Goal: Check status: Check status

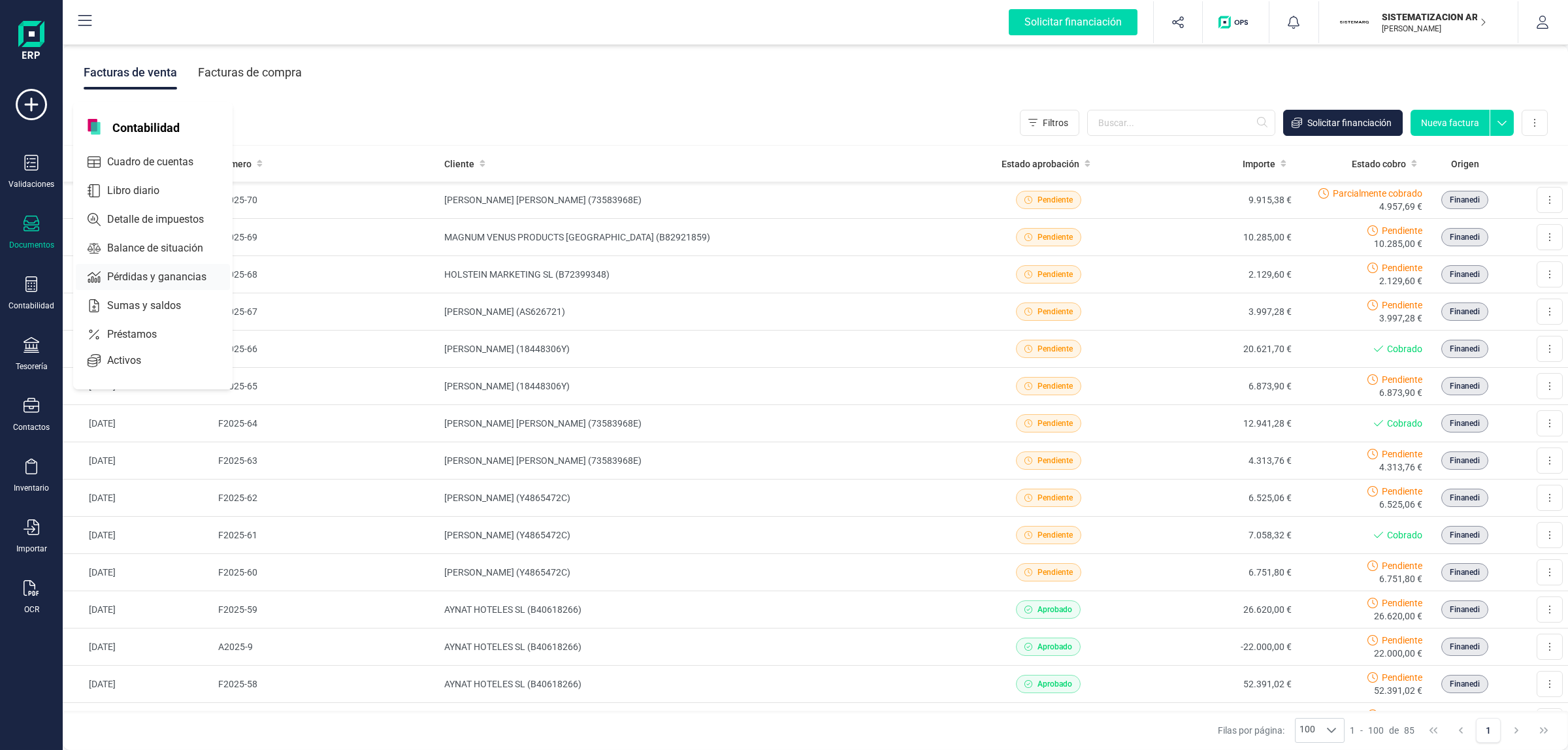
click at [157, 276] on span "Pérdidas y ganancias" at bounding box center [166, 276] width 128 height 15
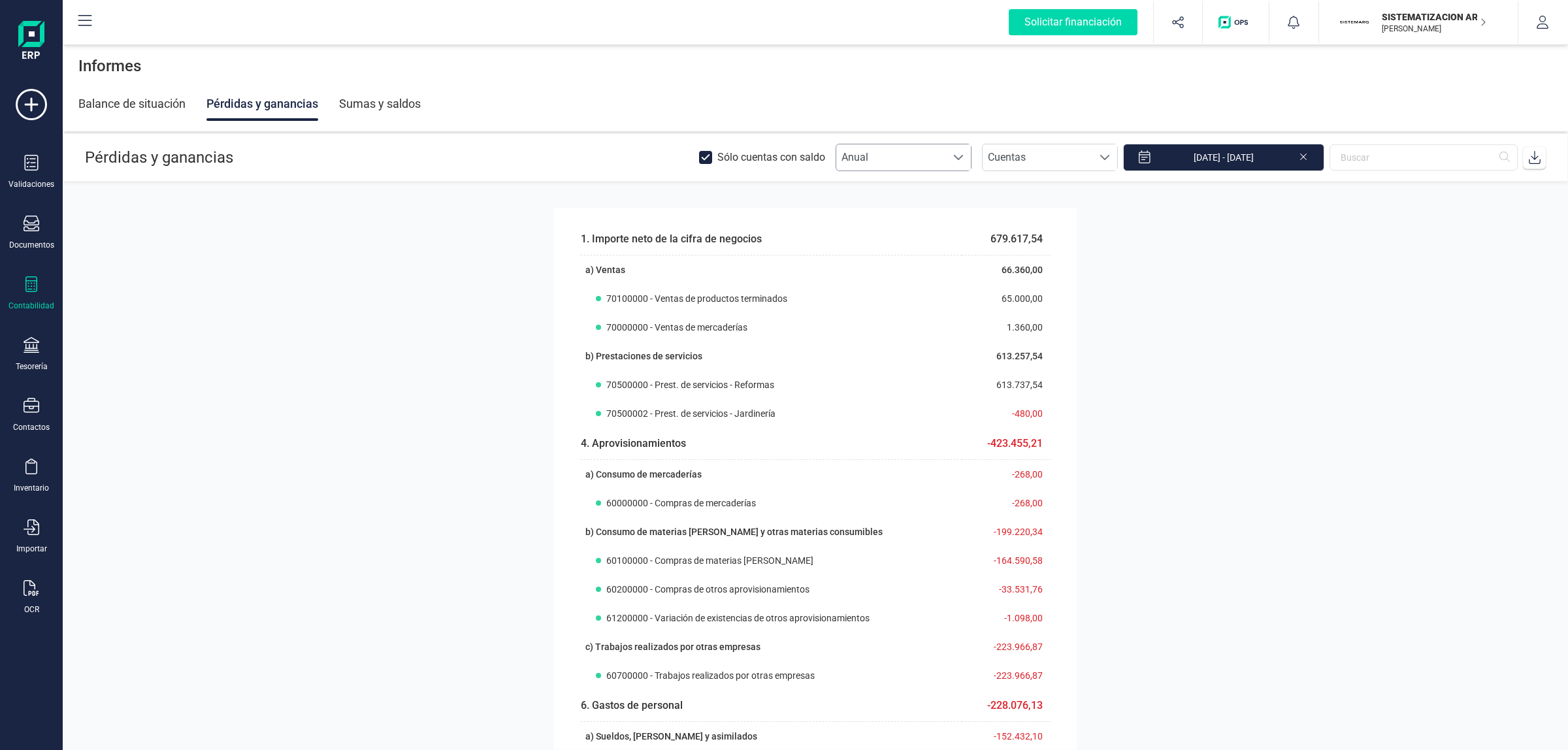
click at [930, 157] on span "Anual" at bounding box center [891, 157] width 110 height 26
click at [909, 219] on li "Mensual" at bounding box center [913, 215] width 136 height 26
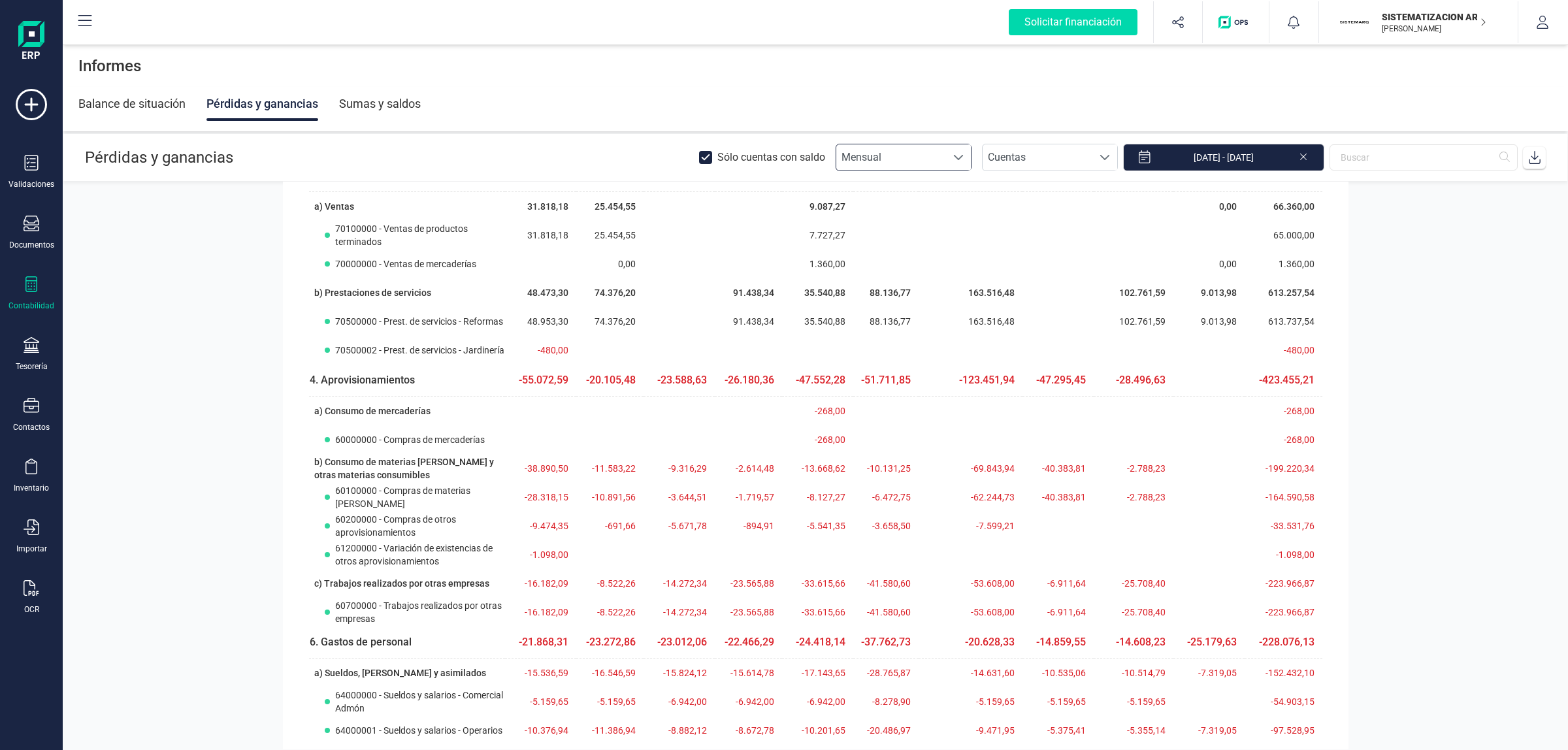
scroll to position [0, 0]
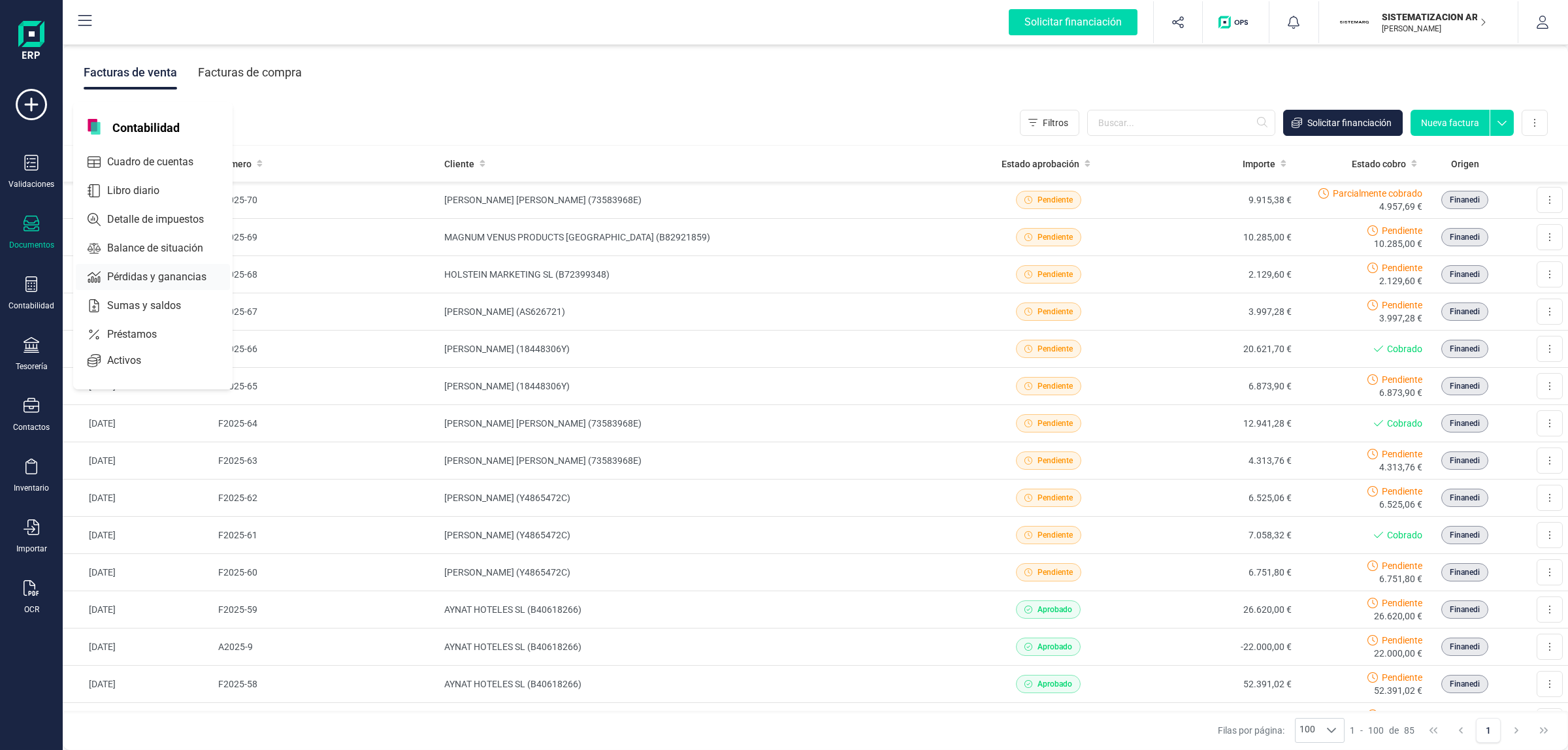
click at [117, 269] on span "Pérdidas y ganancias" at bounding box center [166, 276] width 128 height 15
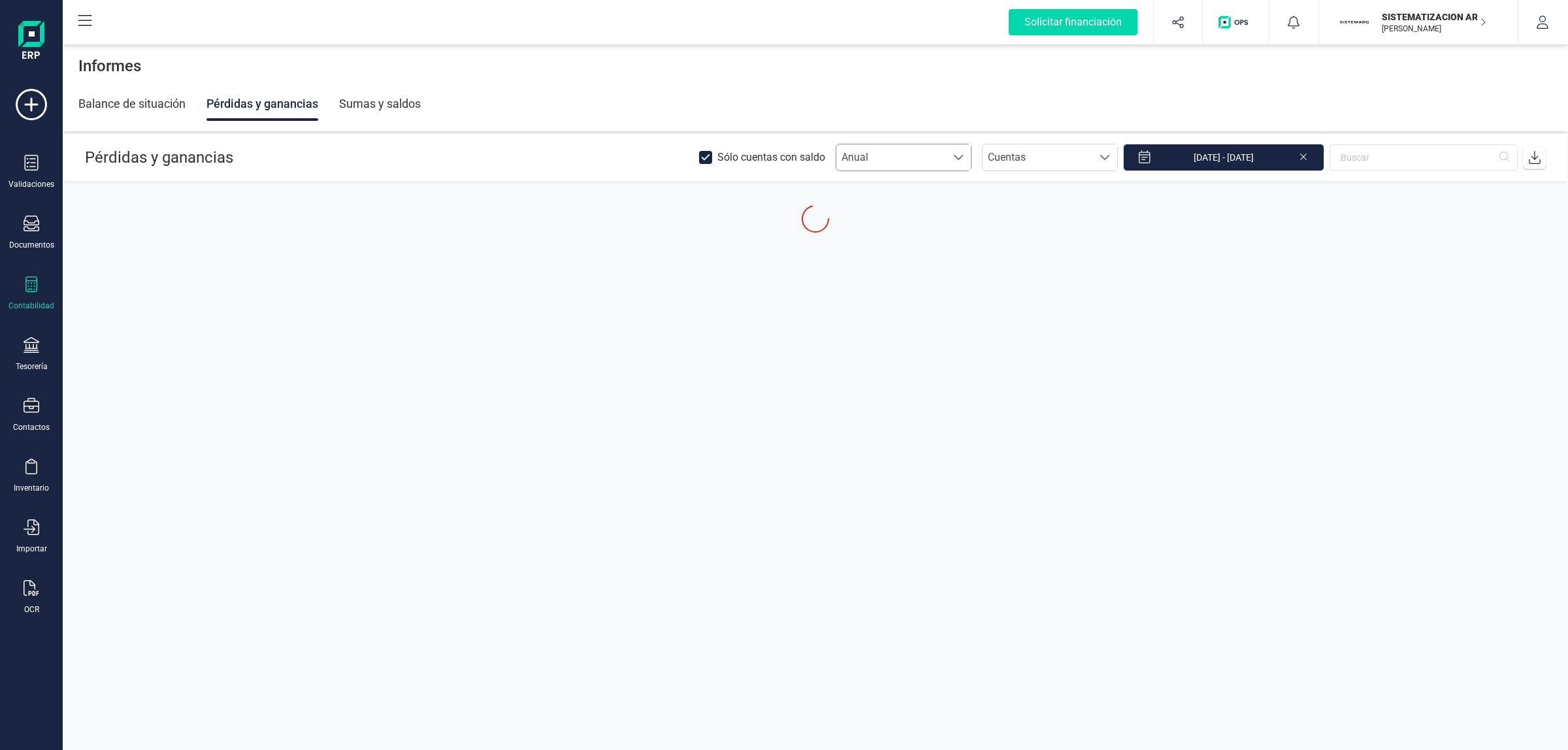
drag, startPoint x: 921, startPoint y: 158, endPoint x: 921, endPoint y: 168, distance: 10.0
click at [921, 168] on span "Anual" at bounding box center [891, 157] width 110 height 26
click at [910, 215] on li "Mensual" at bounding box center [913, 215] width 136 height 26
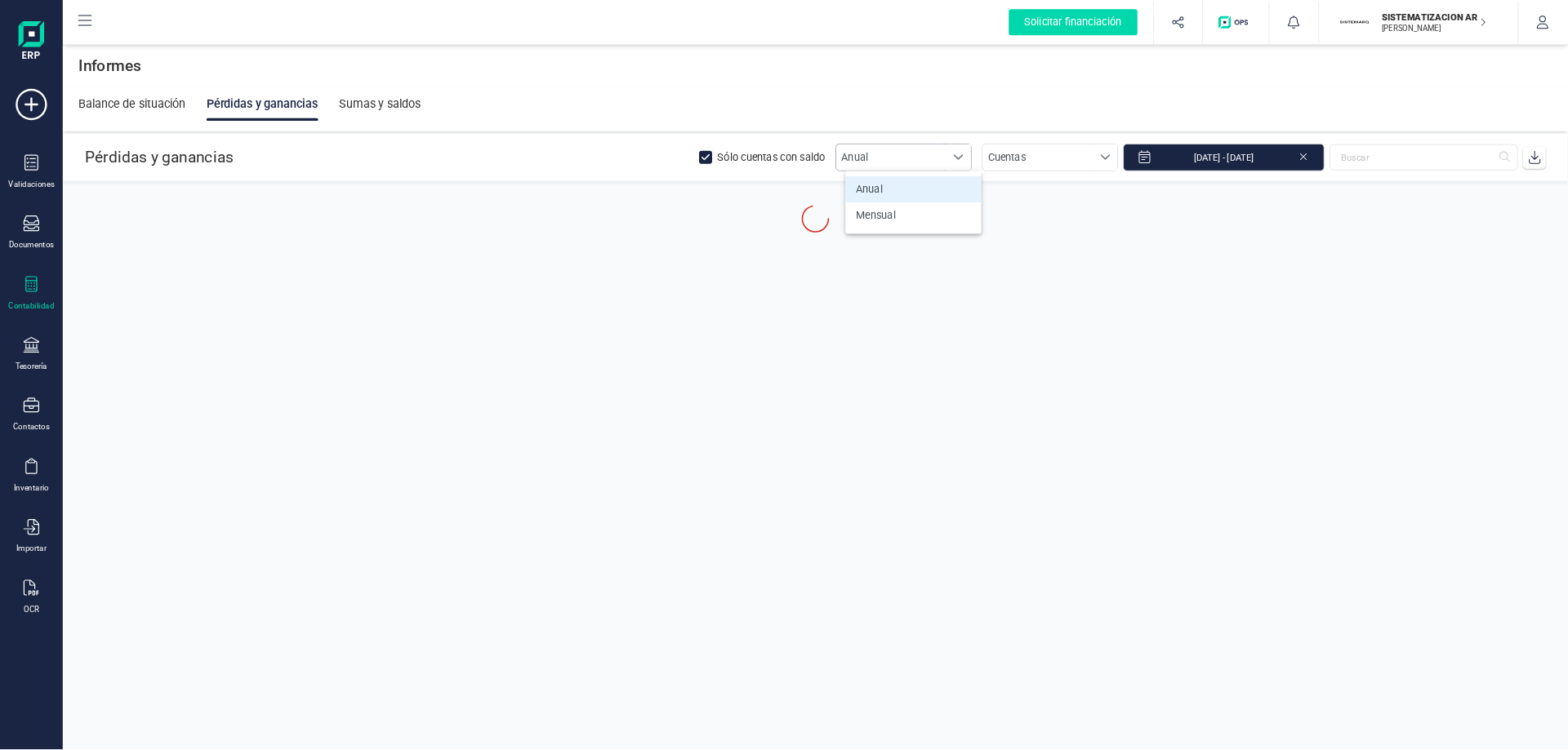
scroll to position [10, 71]
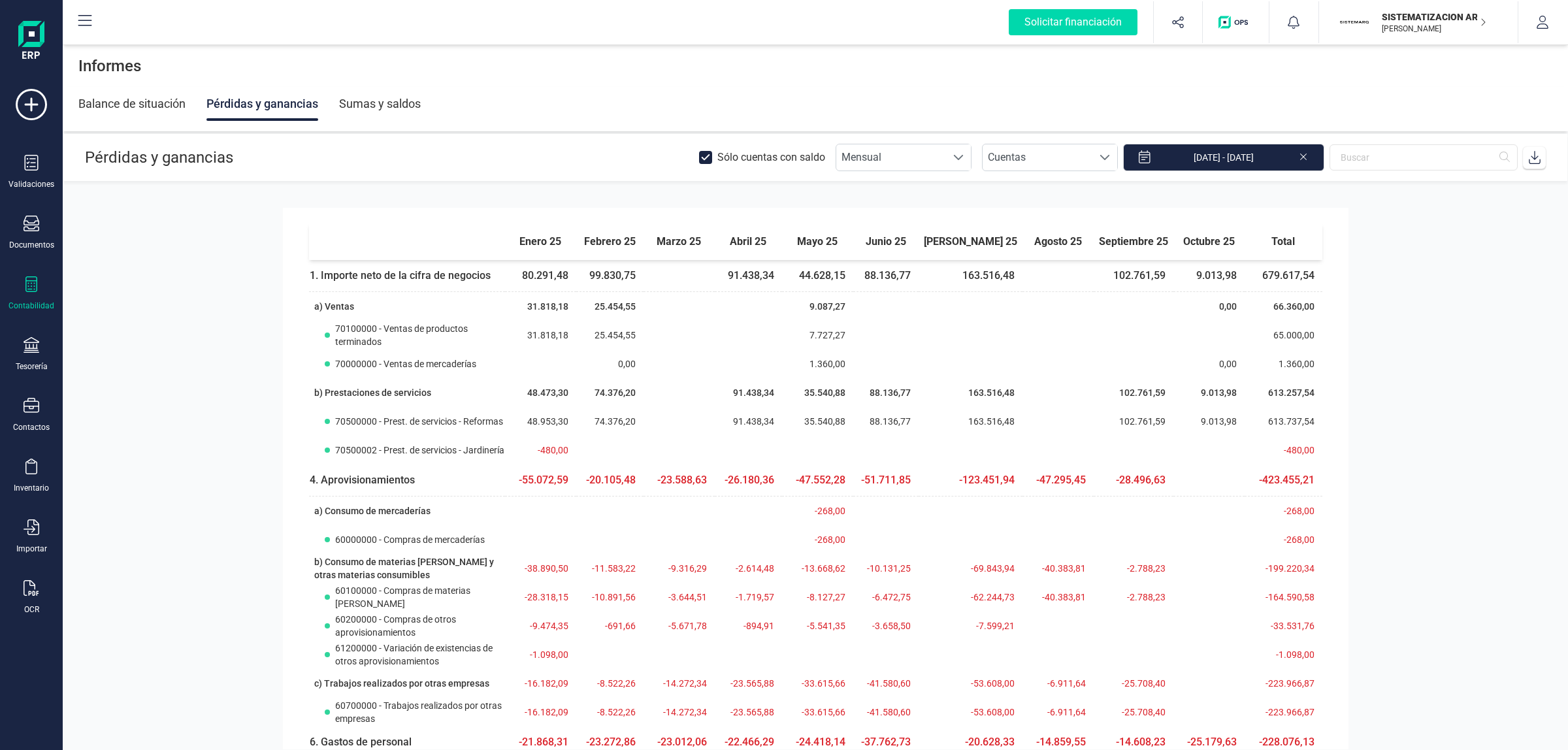
click at [266, 26] on div "Solicitar financiación Importaciones completadas 0 / 0 SISTEMATIZACION ARQUITEC…" at bounding box center [815, 22] width 1503 height 42
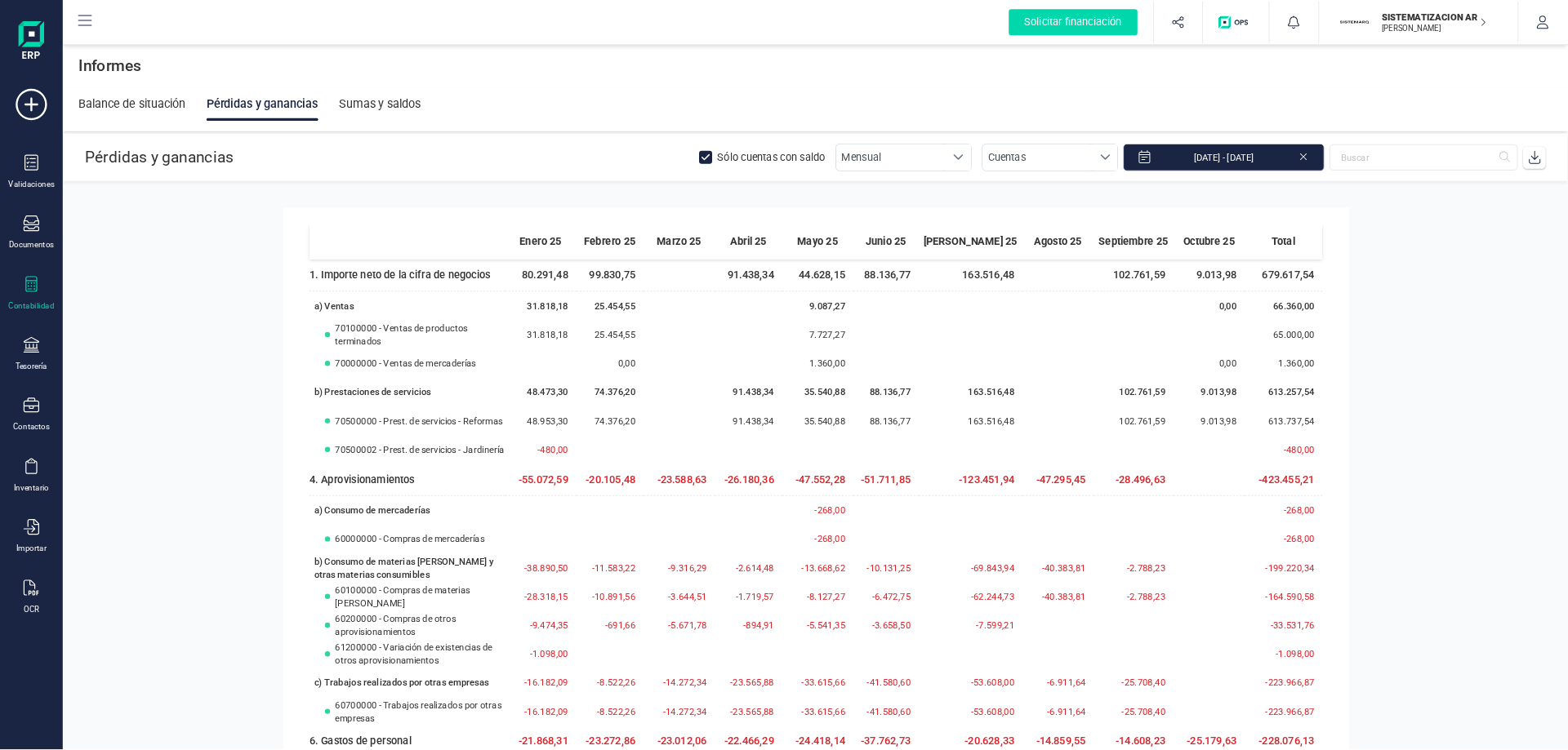
scroll to position [10, 72]
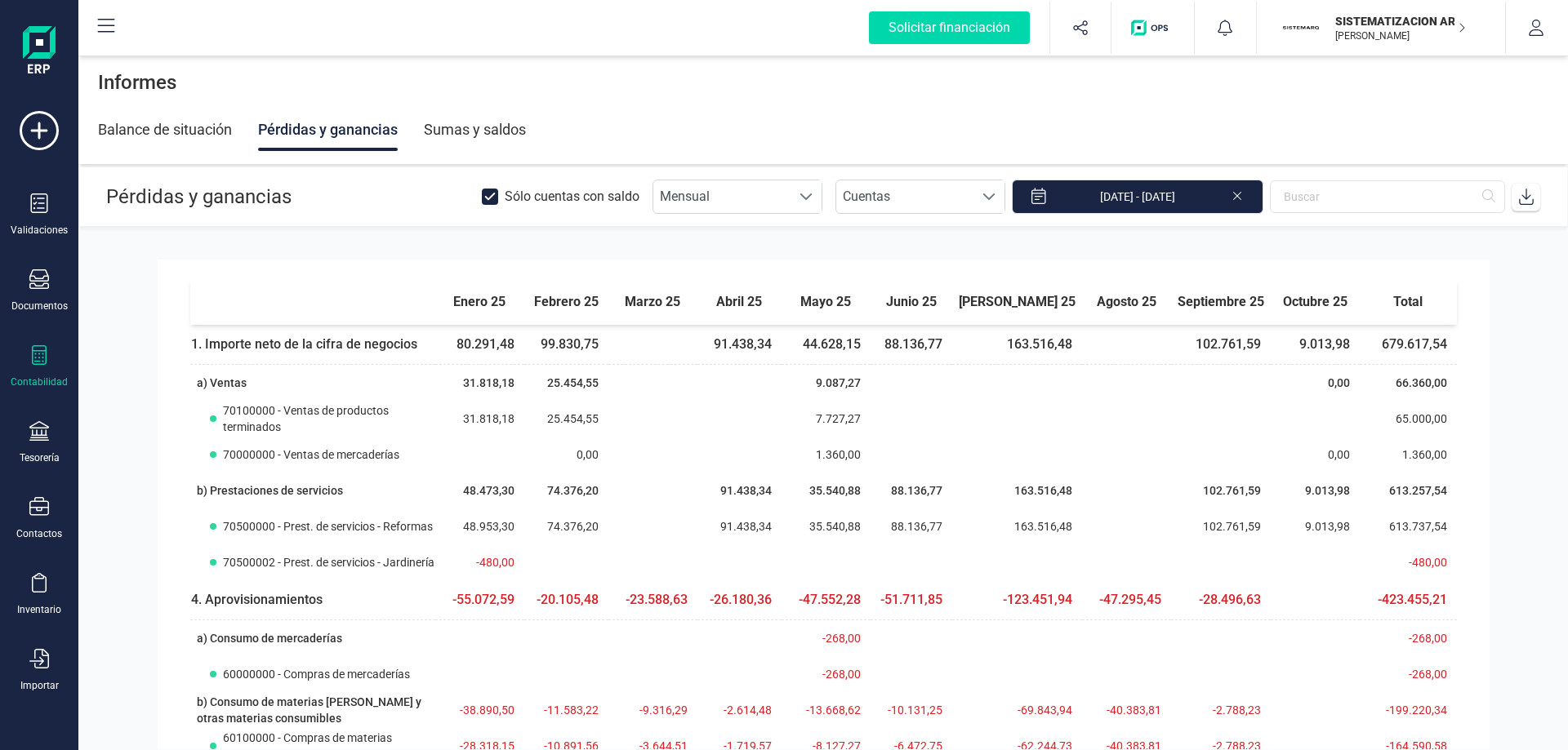
drag, startPoint x: 371, startPoint y: 13, endPoint x: 230, endPoint y: 44, distance: 144.4
click at [232, 81] on div "Informes" at bounding box center [823, 82] width 1489 height 52
